Goal: Book appointment/travel/reservation

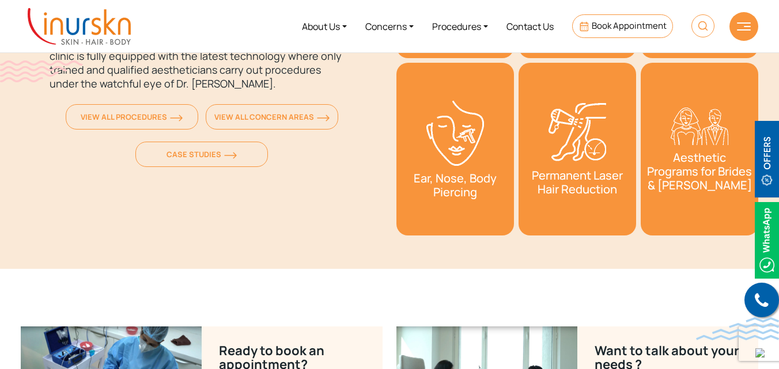
scroll to position [4157, 0]
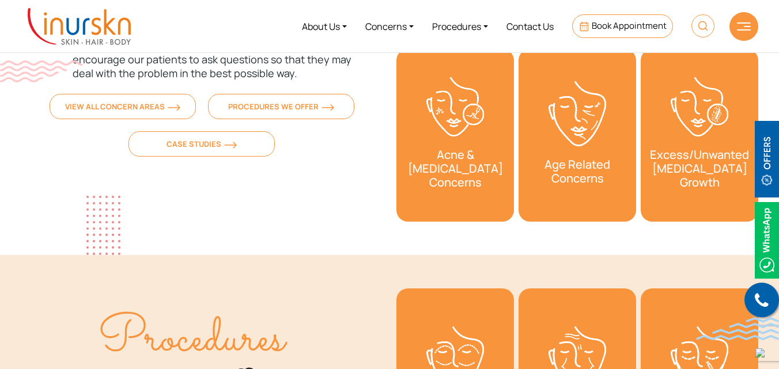
click at [110, 24] on img at bounding box center [79, 26] width 103 height 37
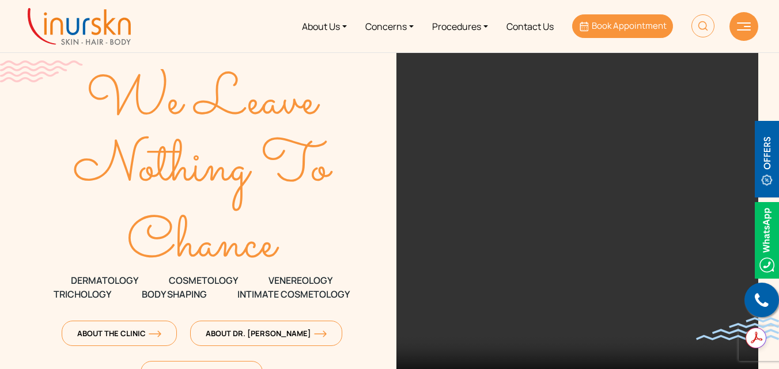
click at [610, 27] on span "Book Appointment" at bounding box center [629, 26] width 75 height 12
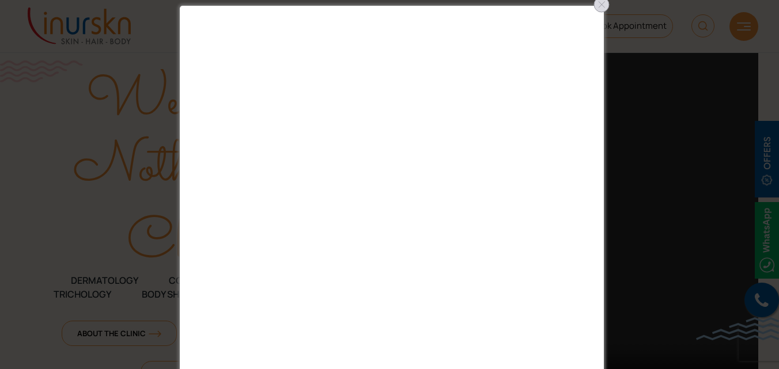
click at [598, 6] on div at bounding box center [601, 4] width 18 height 18
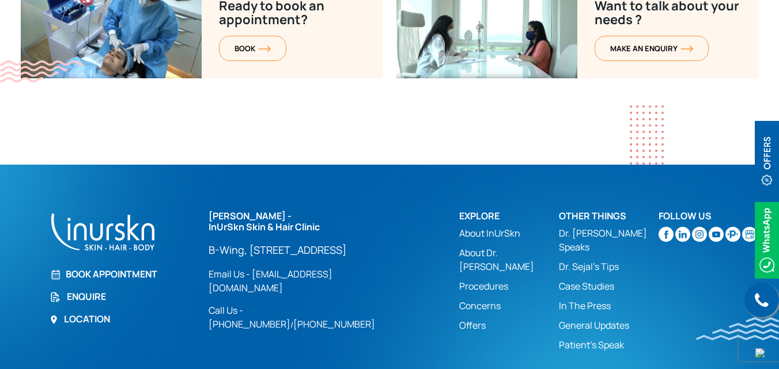
scroll to position [4441, 0]
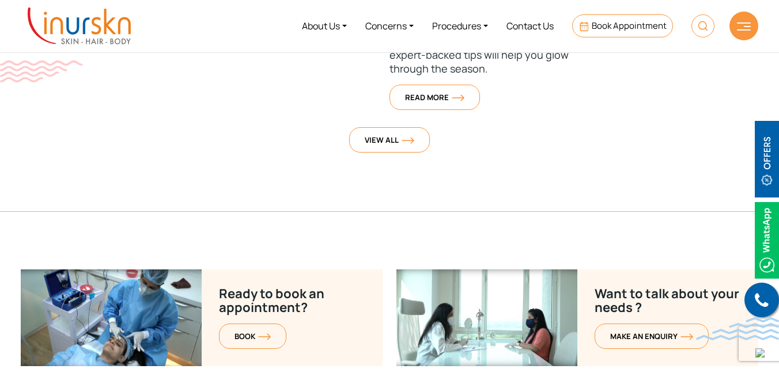
click at [739, 29] on img at bounding box center [744, 26] width 14 height 8
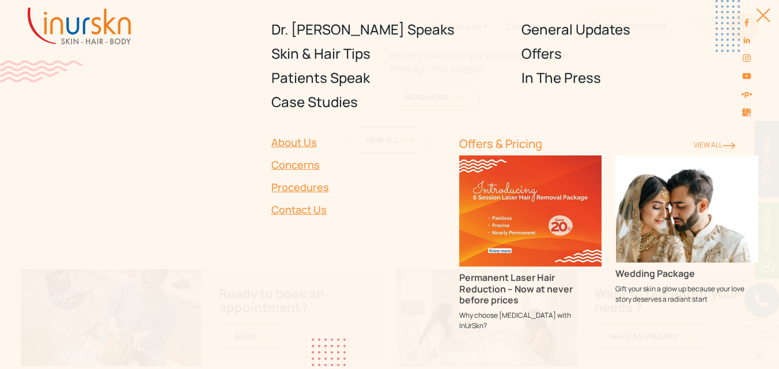
click at [314, 165] on link "Concerns" at bounding box center [358, 165] width 174 height 22
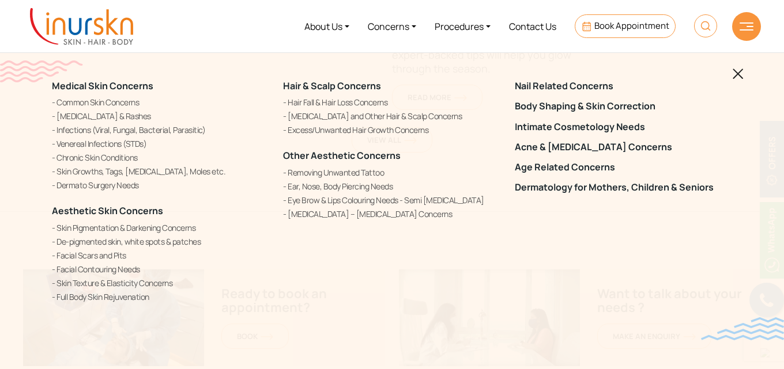
click at [738, 74] on img at bounding box center [738, 74] width 11 height 11
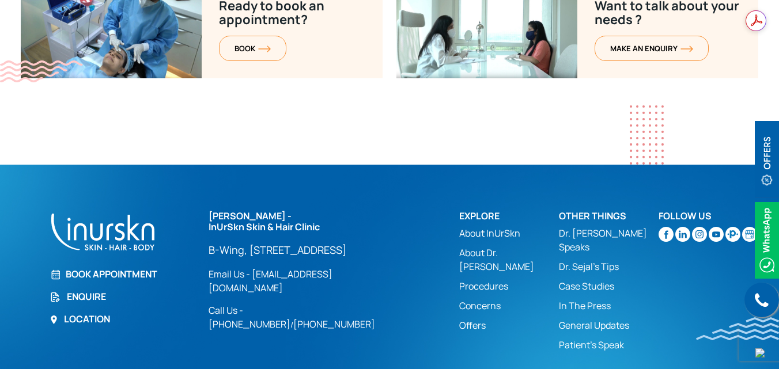
scroll to position [0, 0]
click at [93, 290] on link "Enquire" at bounding box center [122, 297] width 145 height 14
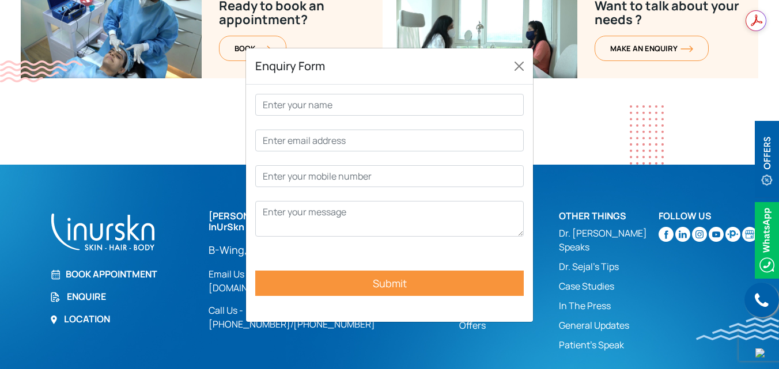
click at [130, 230] on div "Enquiry Form Submit" at bounding box center [389, 216] width 779 height 369
click at [516, 65] on button "Close" at bounding box center [519, 66] width 18 height 18
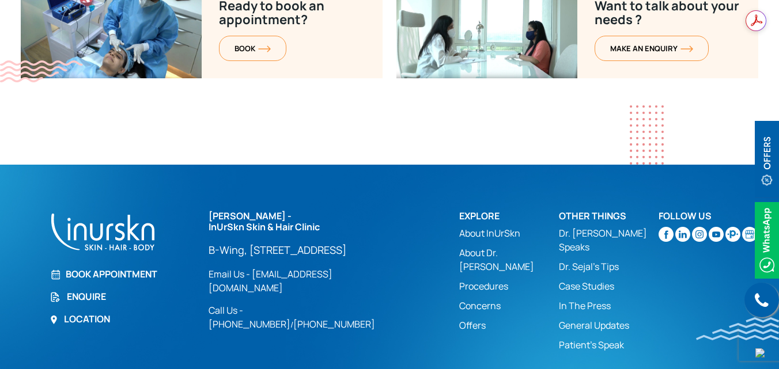
click at [115, 267] on link "Book Appointment" at bounding box center [122, 274] width 145 height 14
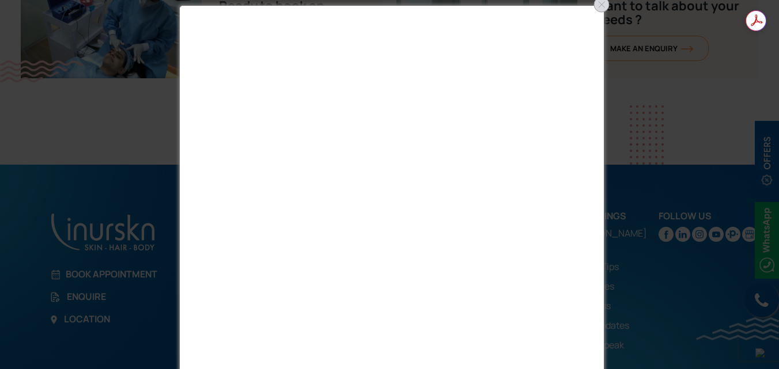
click at [599, 1] on div at bounding box center [601, 4] width 18 height 18
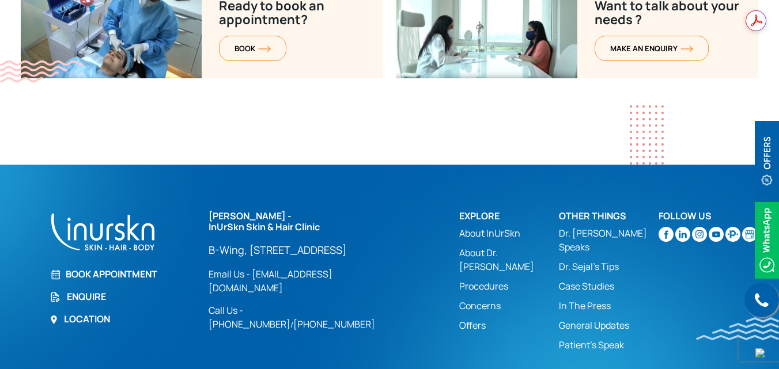
click at [105, 290] on link "Enquire" at bounding box center [122, 297] width 145 height 14
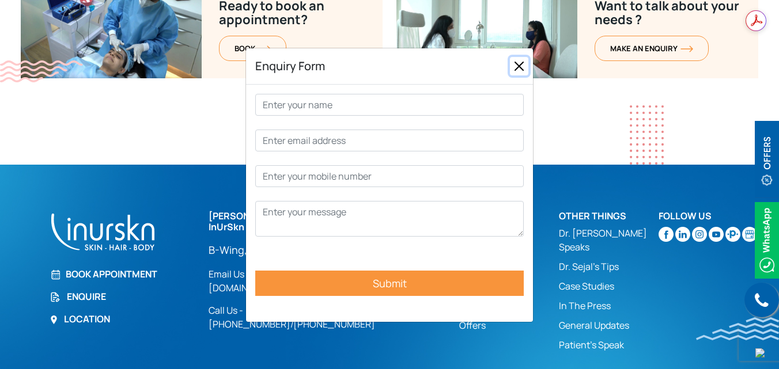
click at [519, 65] on button "Close" at bounding box center [519, 66] width 18 height 18
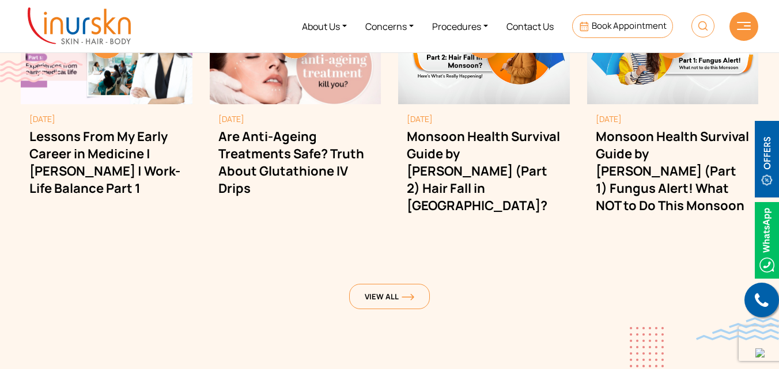
scroll to position [3000, 0]
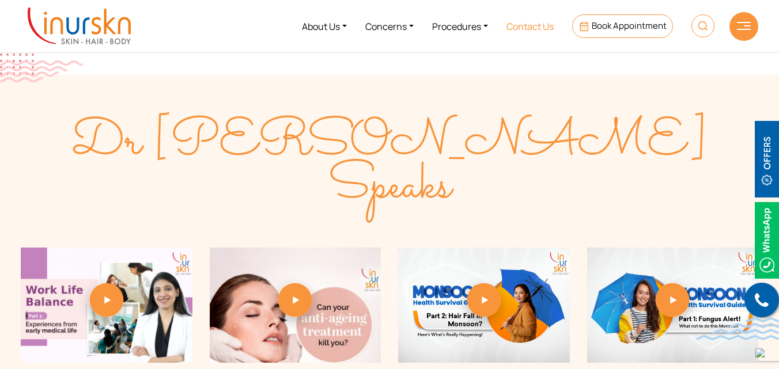
click at [527, 21] on link "Contact Us" at bounding box center [530, 26] width 66 height 43
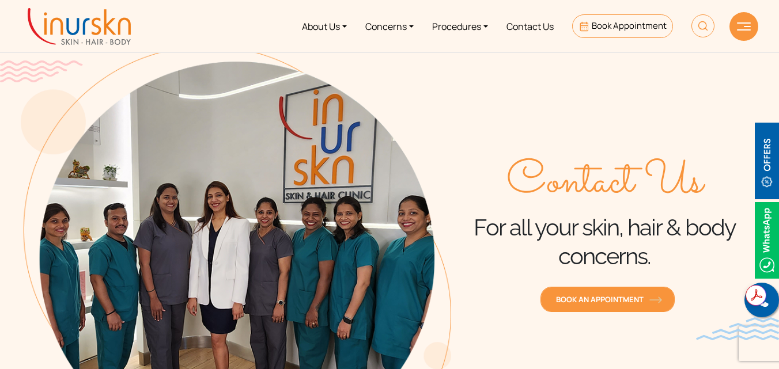
click at [583, 306] on link "Book an Appointment" at bounding box center [608, 299] width 134 height 25
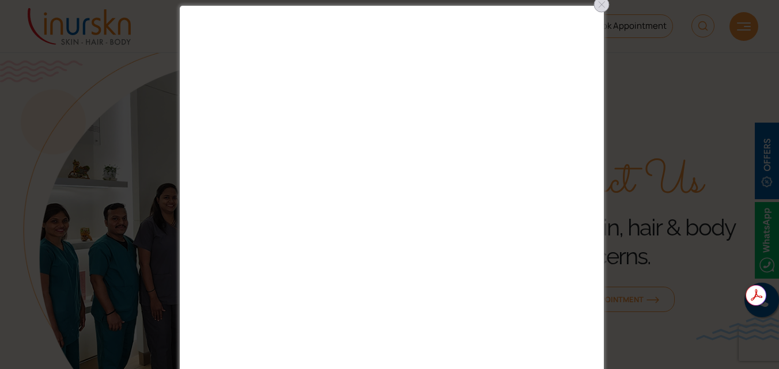
click at [602, 7] on div at bounding box center [601, 4] width 18 height 18
